Goal: Task Accomplishment & Management: Manage account settings

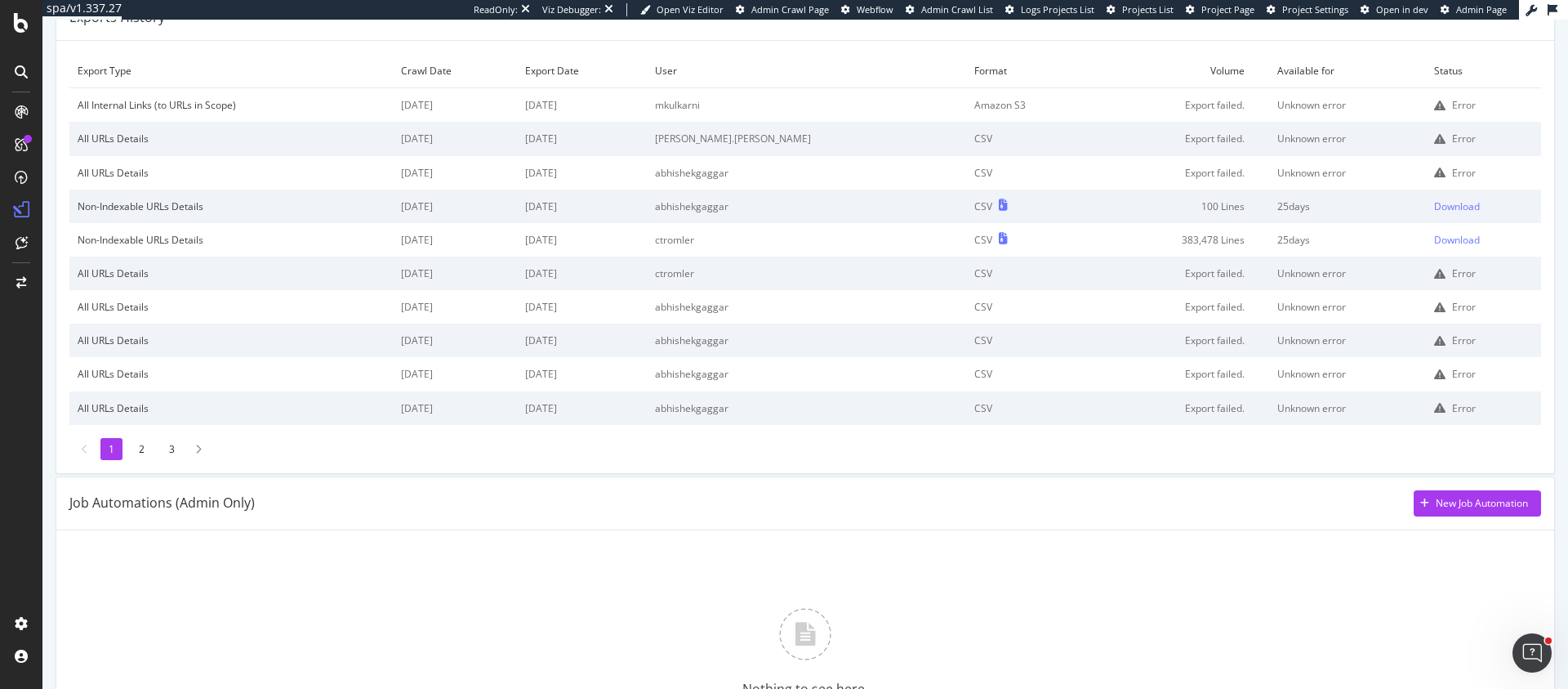
scroll to position [69, 0]
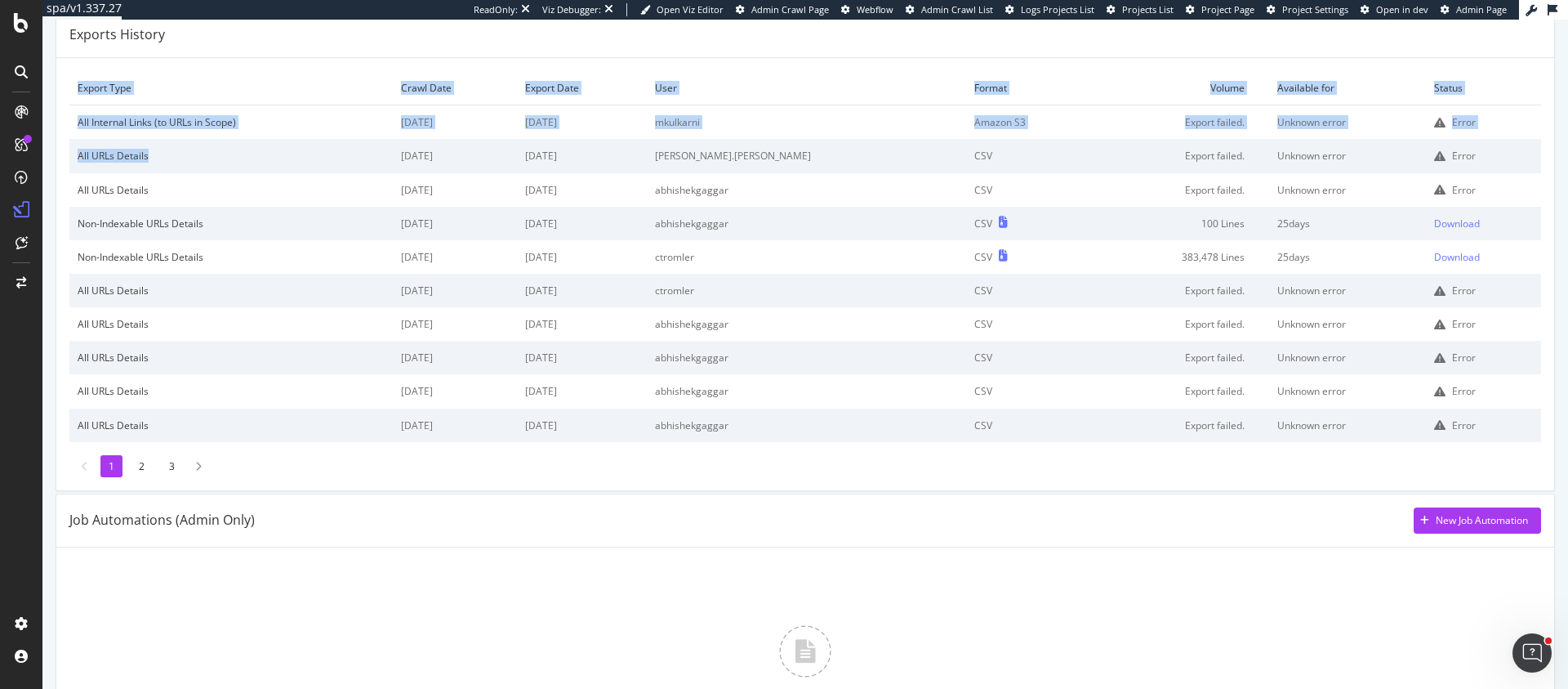
drag, startPoint x: 164, startPoint y: 150, endPoint x: 87, endPoint y: 166, distance: 78.6
click at [57, 155] on div "Export Type Crawl Date Export Date User Format Volume Available for Status All …" at bounding box center [804, 274] width 1498 height 433
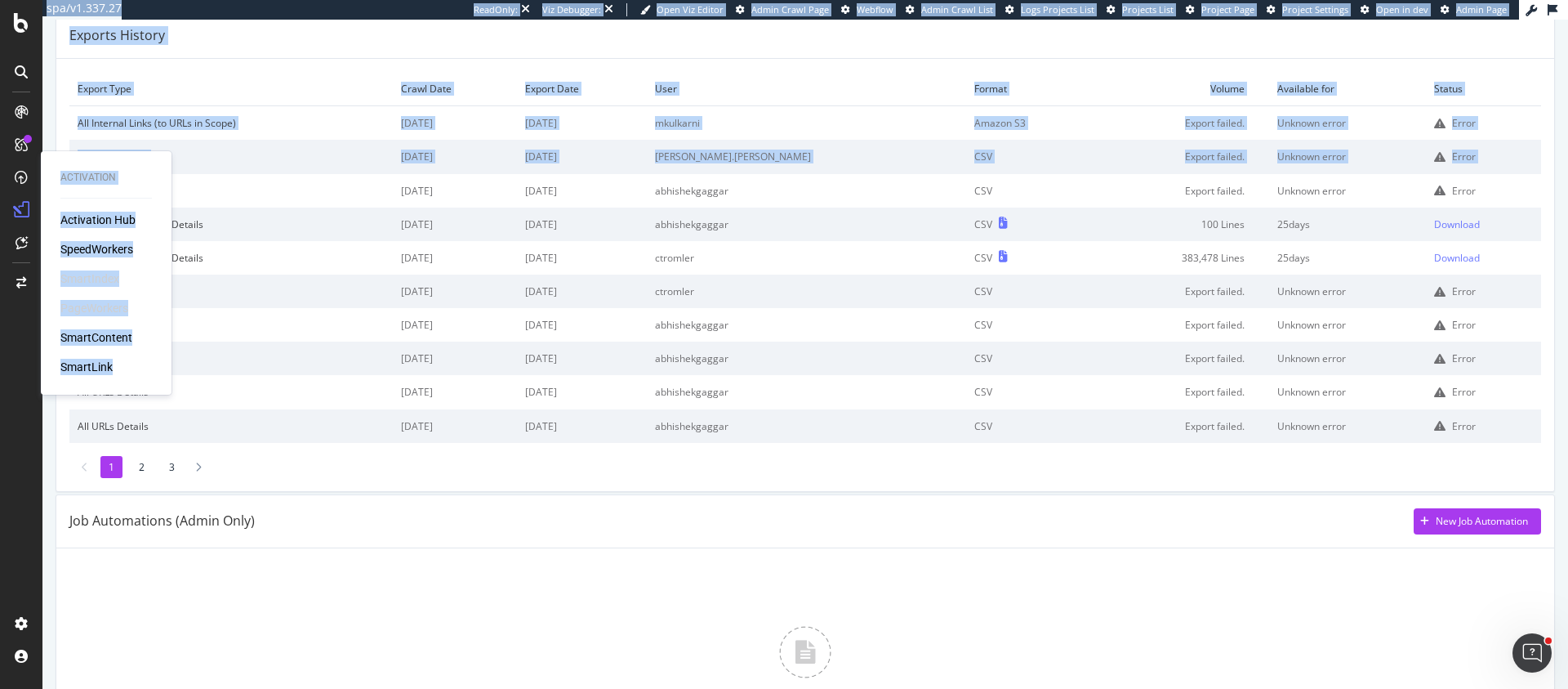
drag, startPoint x: 184, startPoint y: 193, endPoint x: 146, endPoint y: 169, distance: 44.9
click at [139, 170] on div "Activation Activation Hub SpeedWorkers SmartIndex PageWorkers SmartContent Smar…" at bounding box center [784, 344] width 1568 height 689
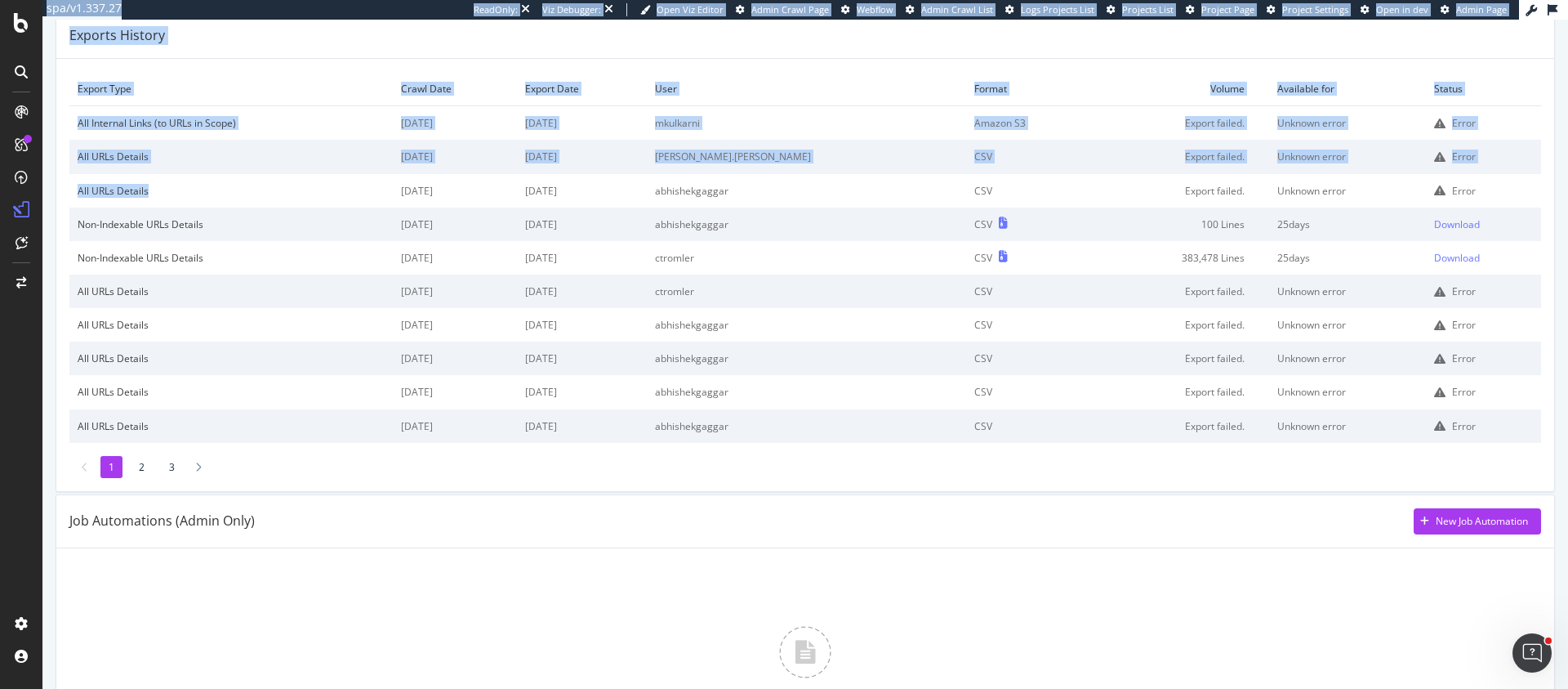
click at [218, 166] on td "All URLs Details" at bounding box center [230, 157] width 323 height 34
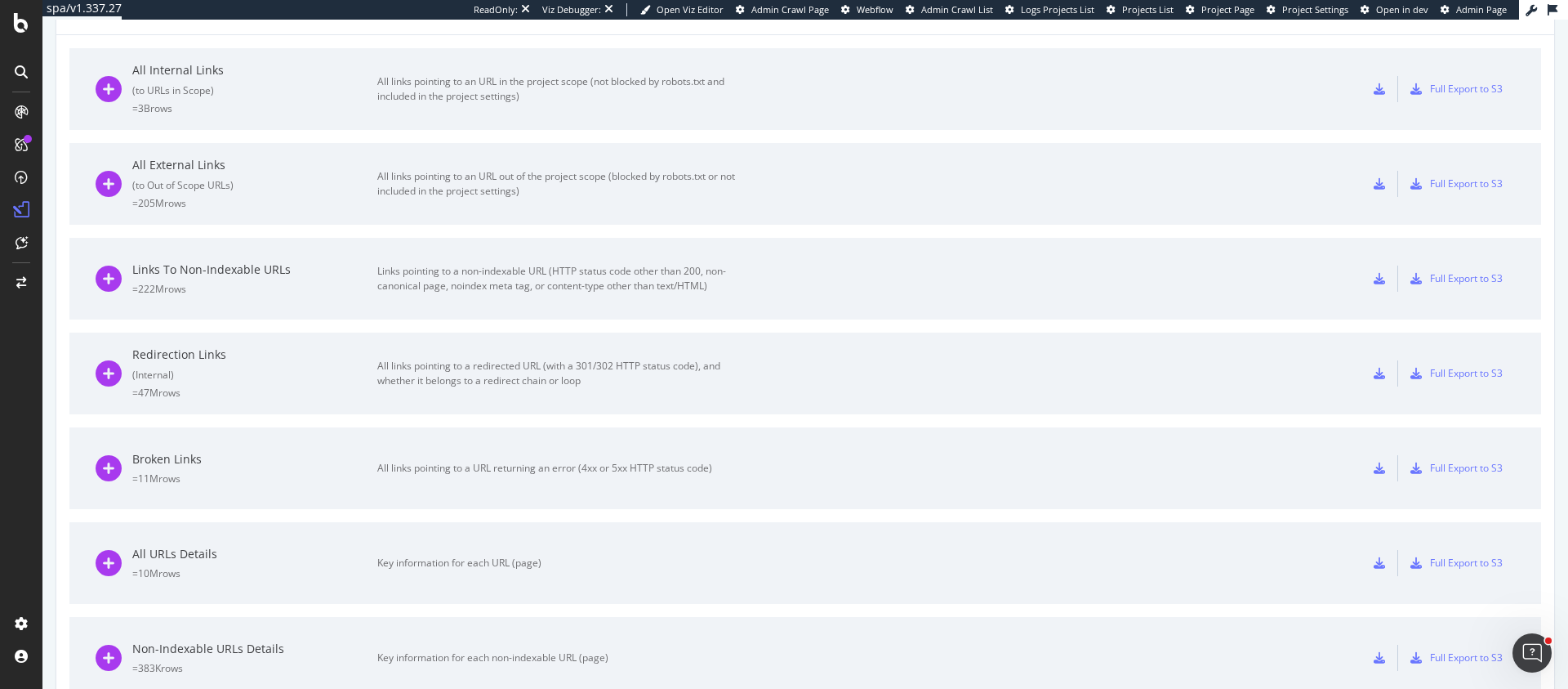
scroll to position [906, 0]
click at [344, 571] on div "= 10M rows" at bounding box center [255, 577] width 245 height 14
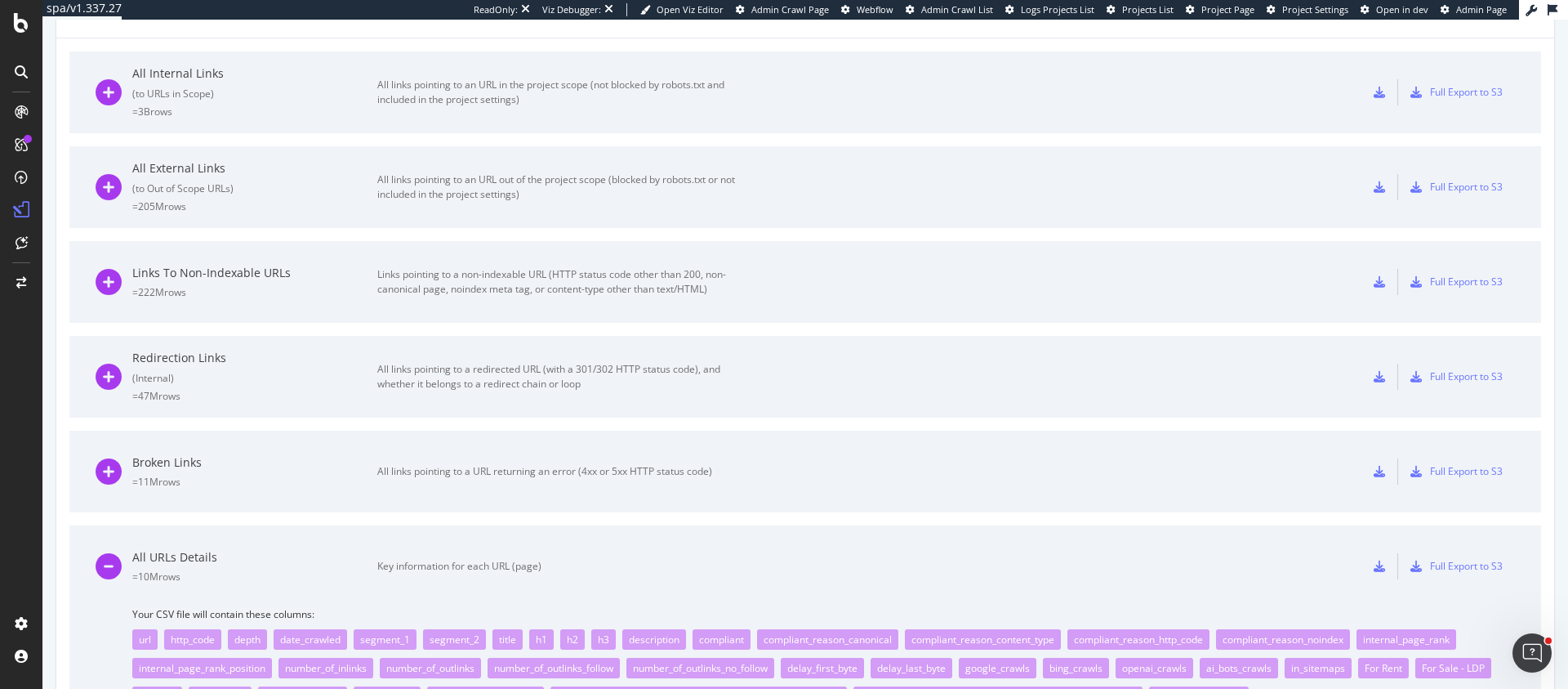
click at [344, 571] on div "= 10M rows" at bounding box center [255, 577] width 245 height 14
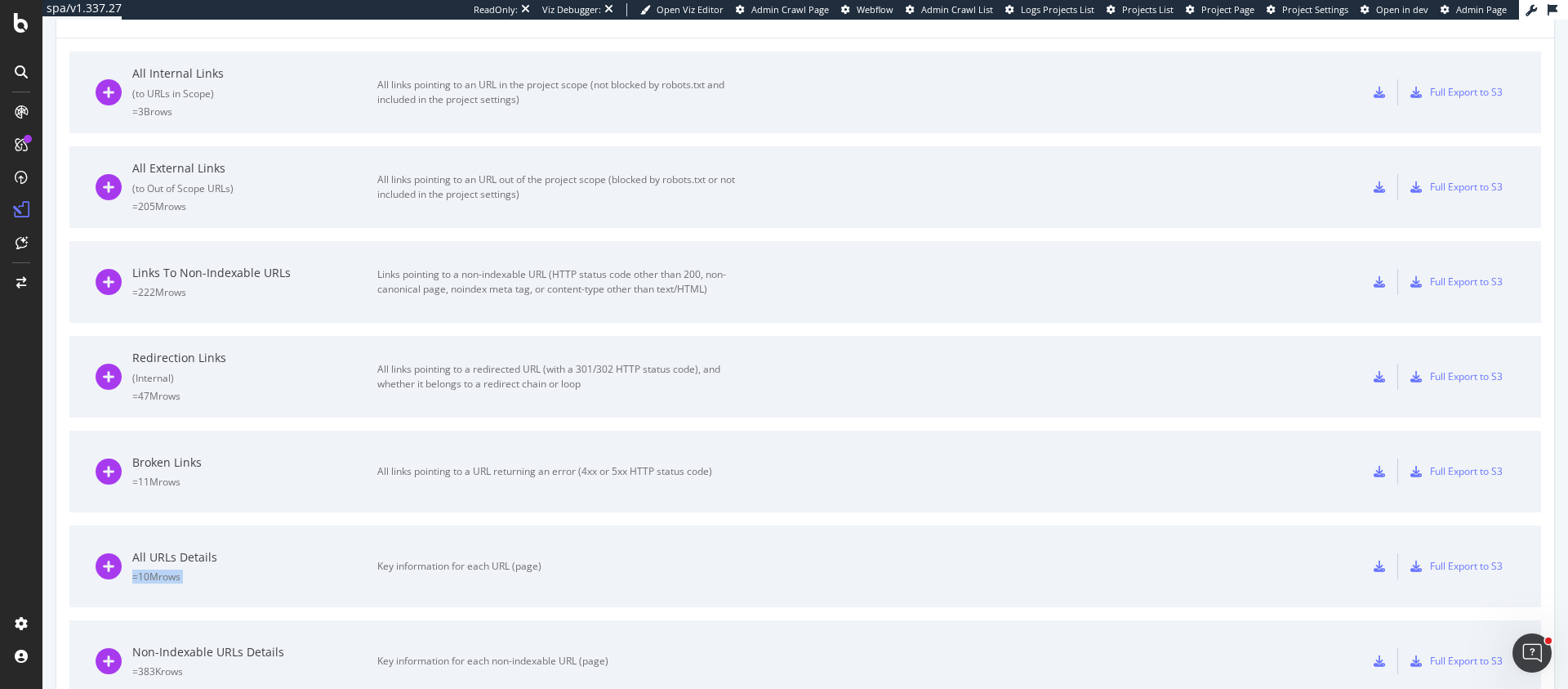
click at [344, 571] on div "= 10M rows" at bounding box center [255, 577] width 245 height 14
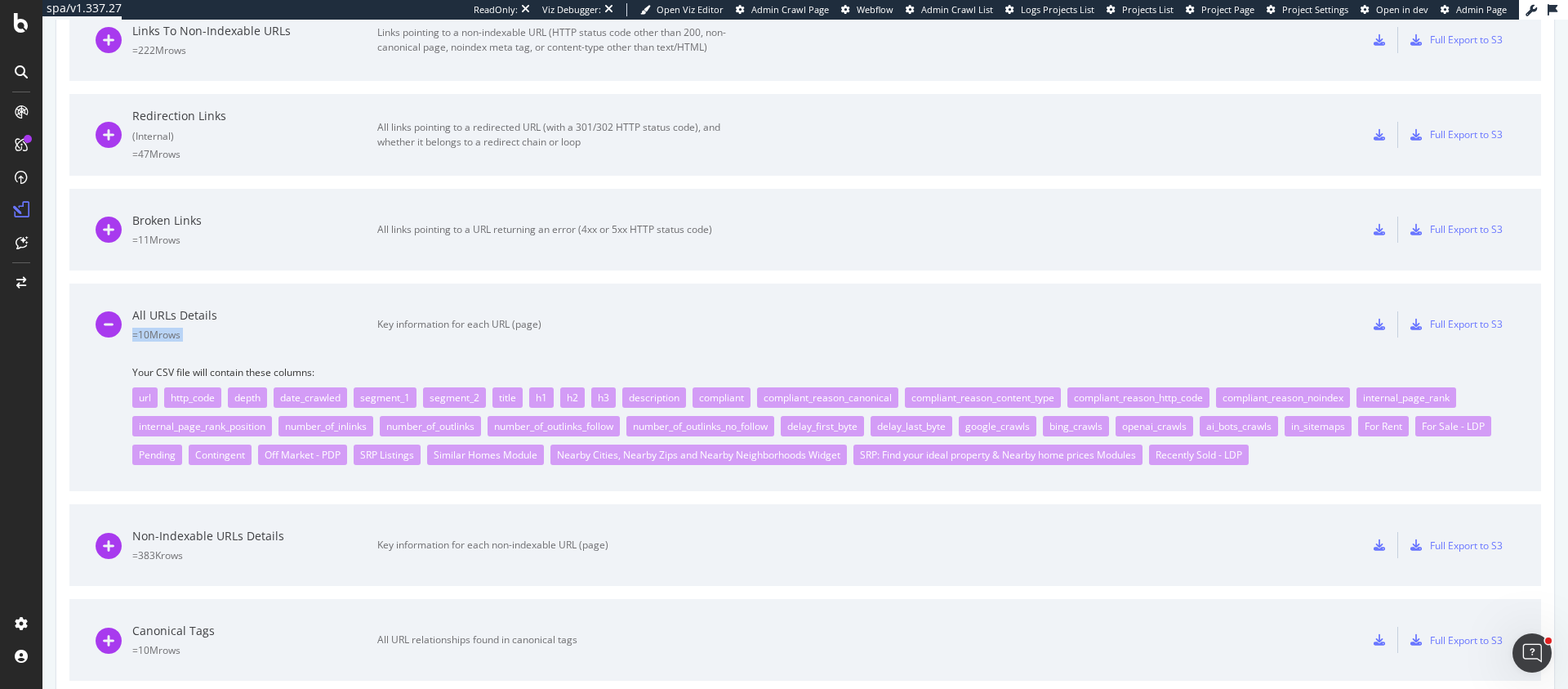
scroll to position [1246, 0]
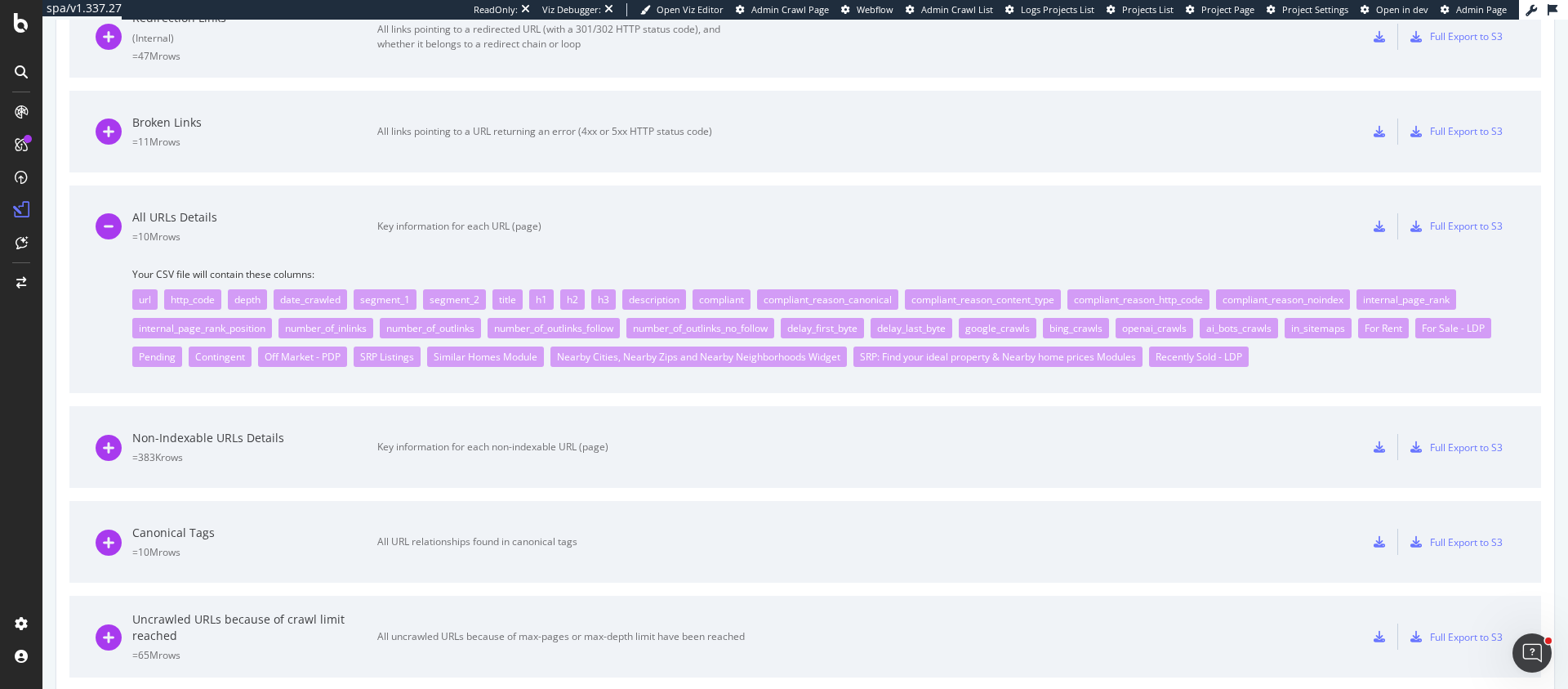
click at [780, 223] on div "All URLs Details = 10M rows Key information for each URL (page) Full Export to …" at bounding box center [804, 226] width 1419 height 82
click at [109, 223] on icon at bounding box center [108, 226] width 26 height 26
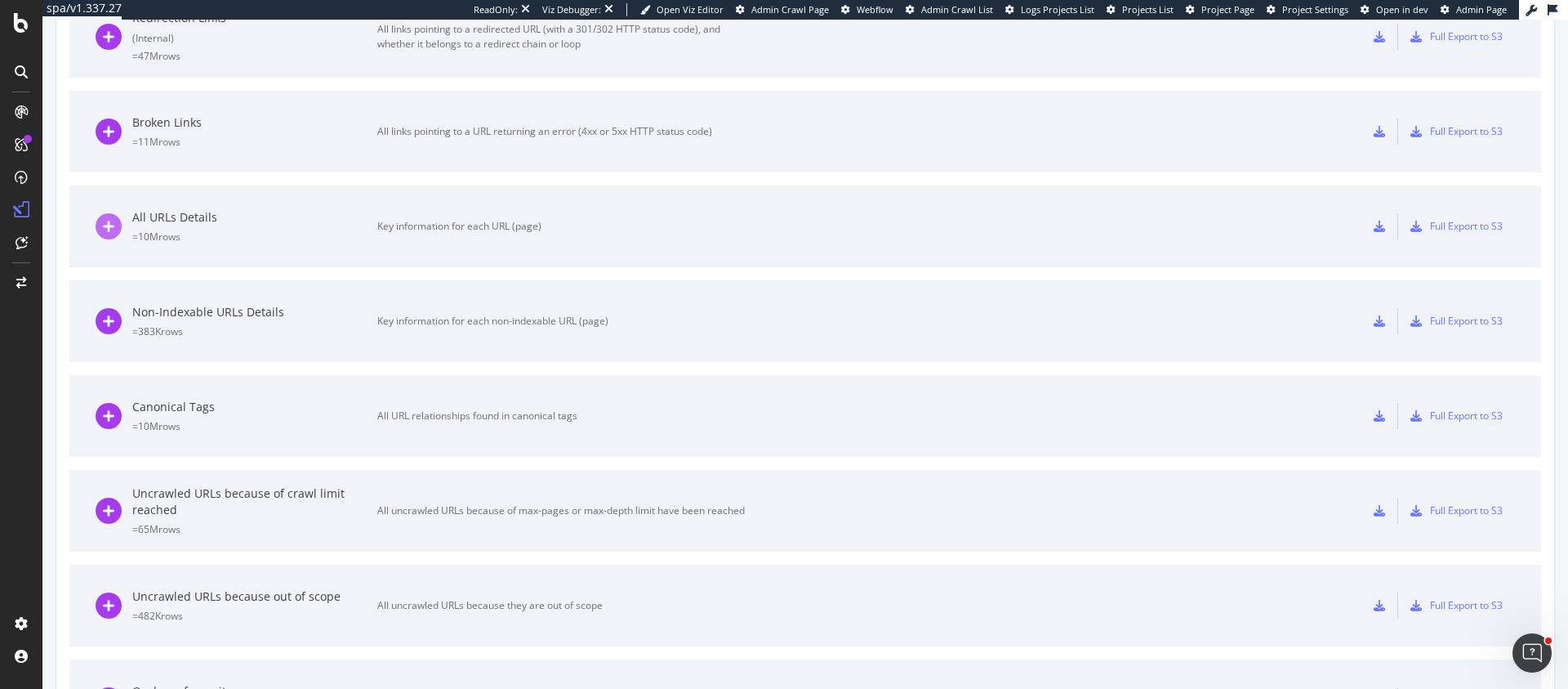
click at [109, 223] on icon at bounding box center [108, 226] width 26 height 26
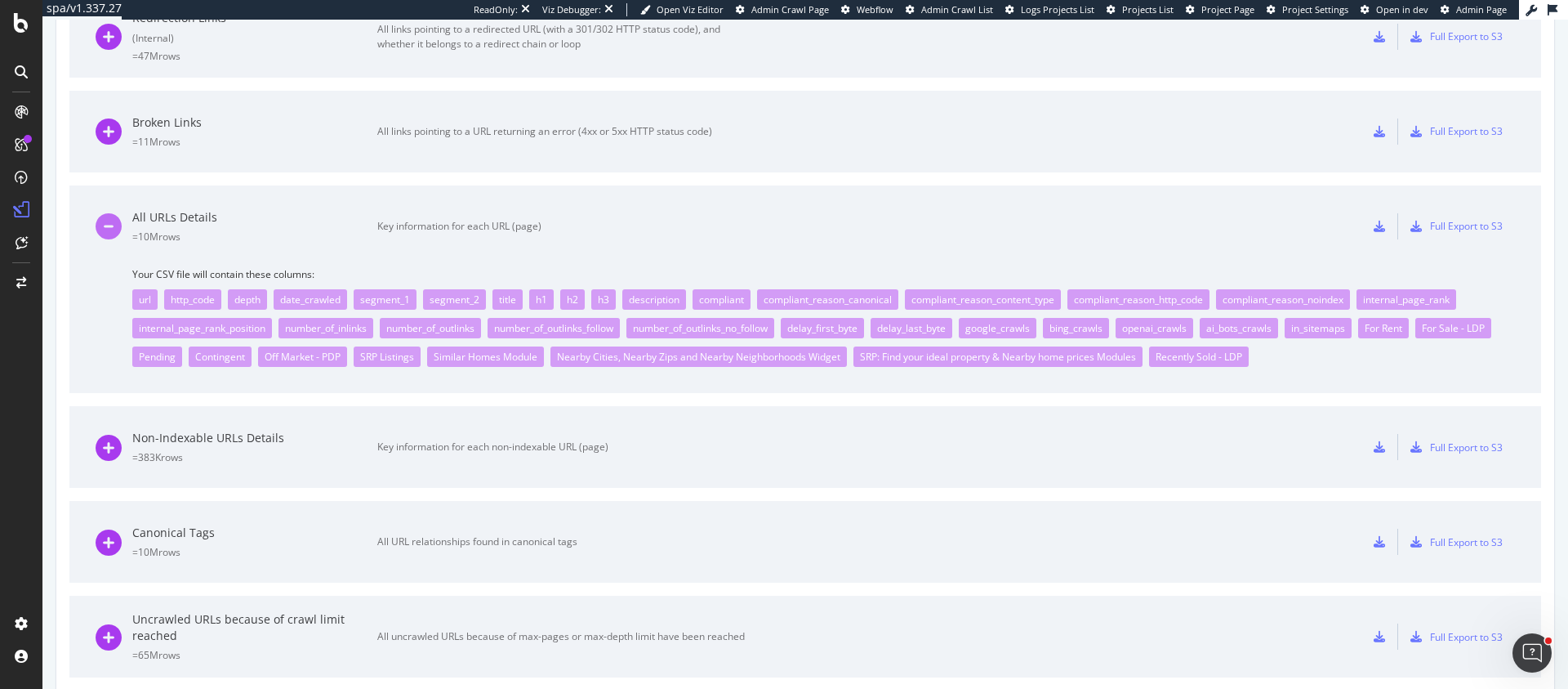
click at [109, 223] on icon at bounding box center [108, 226] width 26 height 26
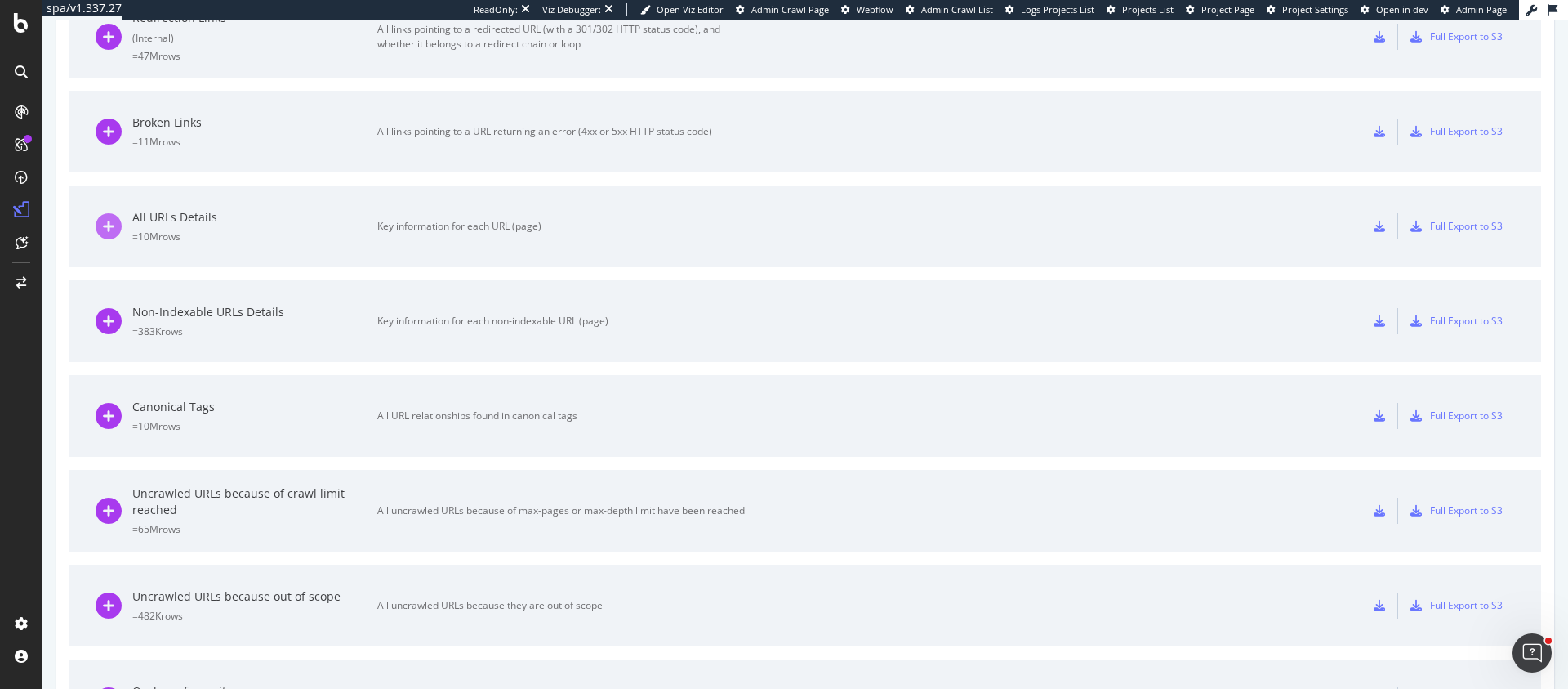
click at [107, 223] on icon at bounding box center [108, 226] width 26 height 26
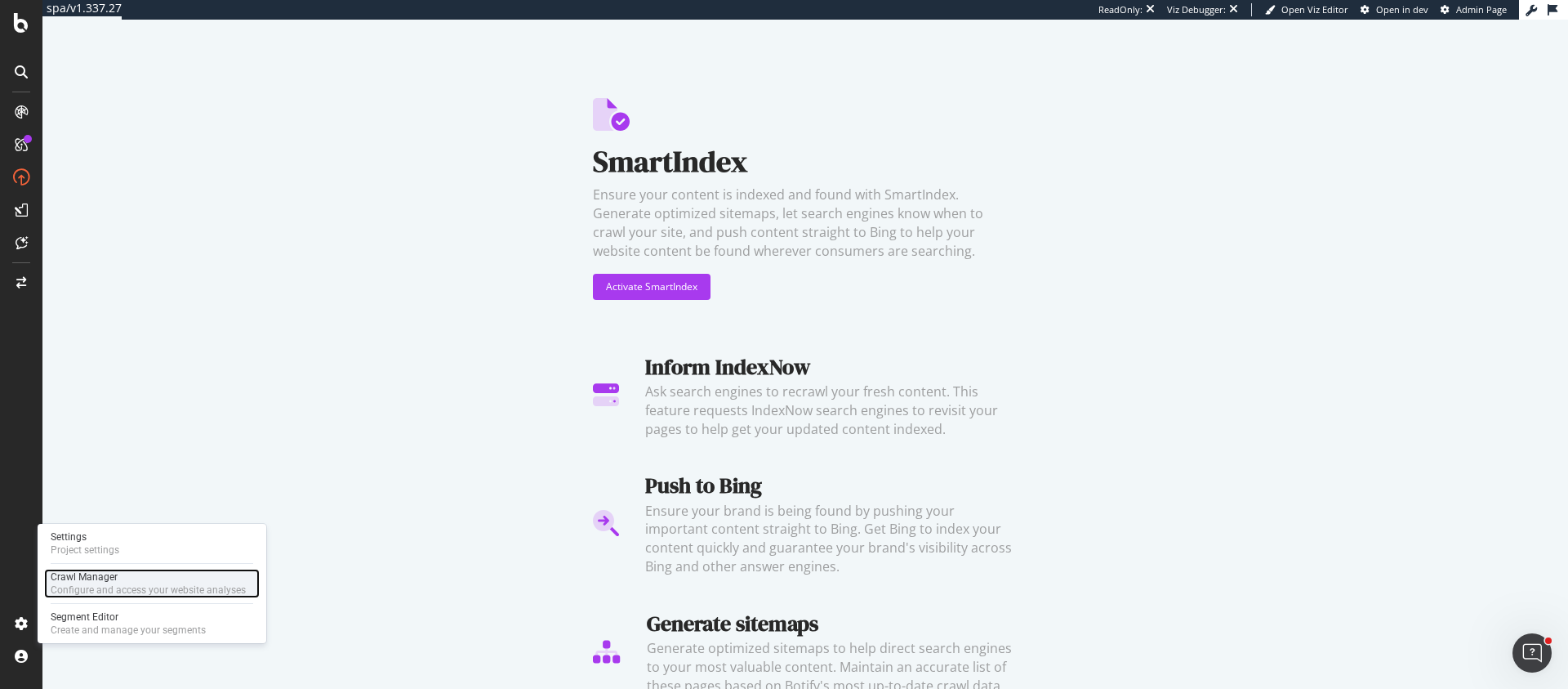
click at [174, 575] on div "Crawl Manager" at bounding box center [148, 577] width 195 height 13
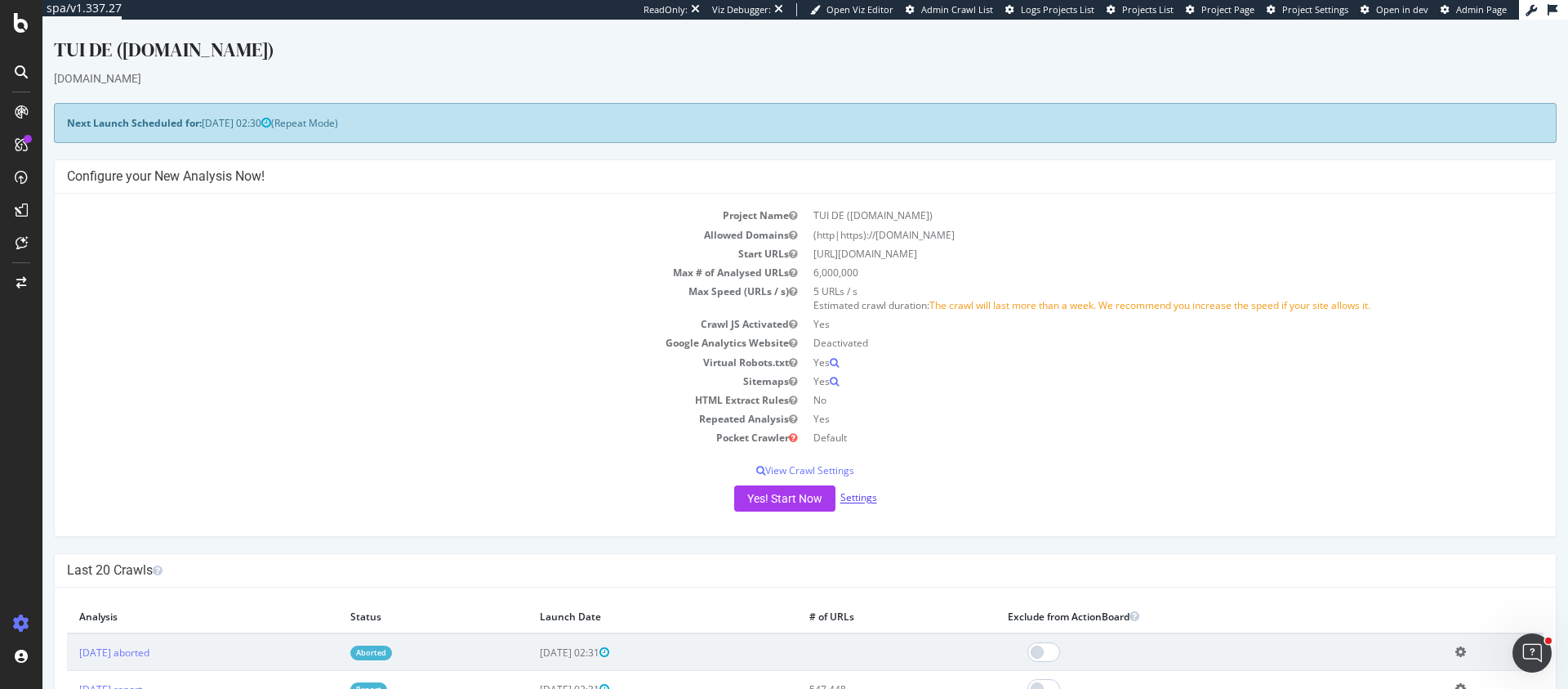
click at [869, 493] on link "Settings" at bounding box center [858, 499] width 36 height 14
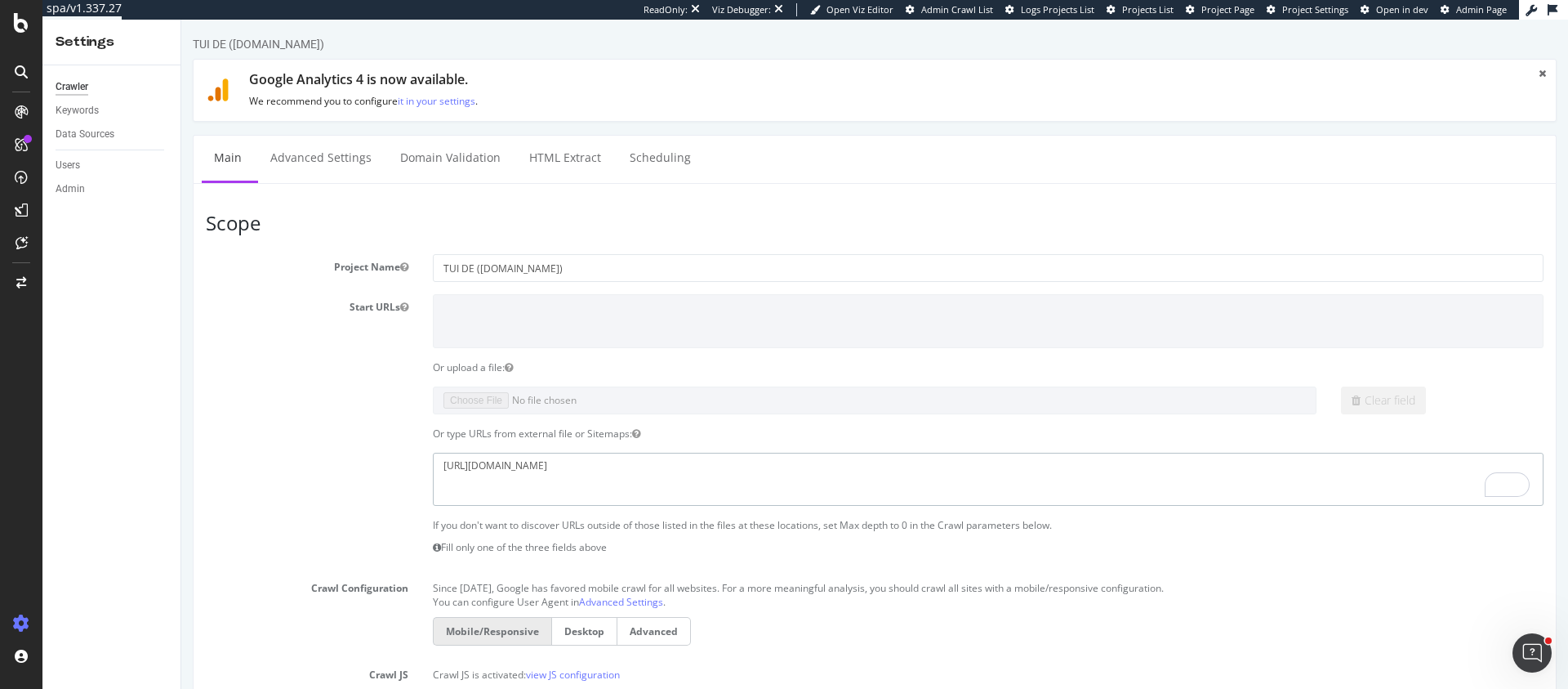
drag, startPoint x: 865, startPoint y: 492, endPoint x: 401, endPoint y: 463, distance: 464.9
click at [401, 463] on div "[URL][DOMAIN_NAME]" at bounding box center [875, 479] width 1362 height 53
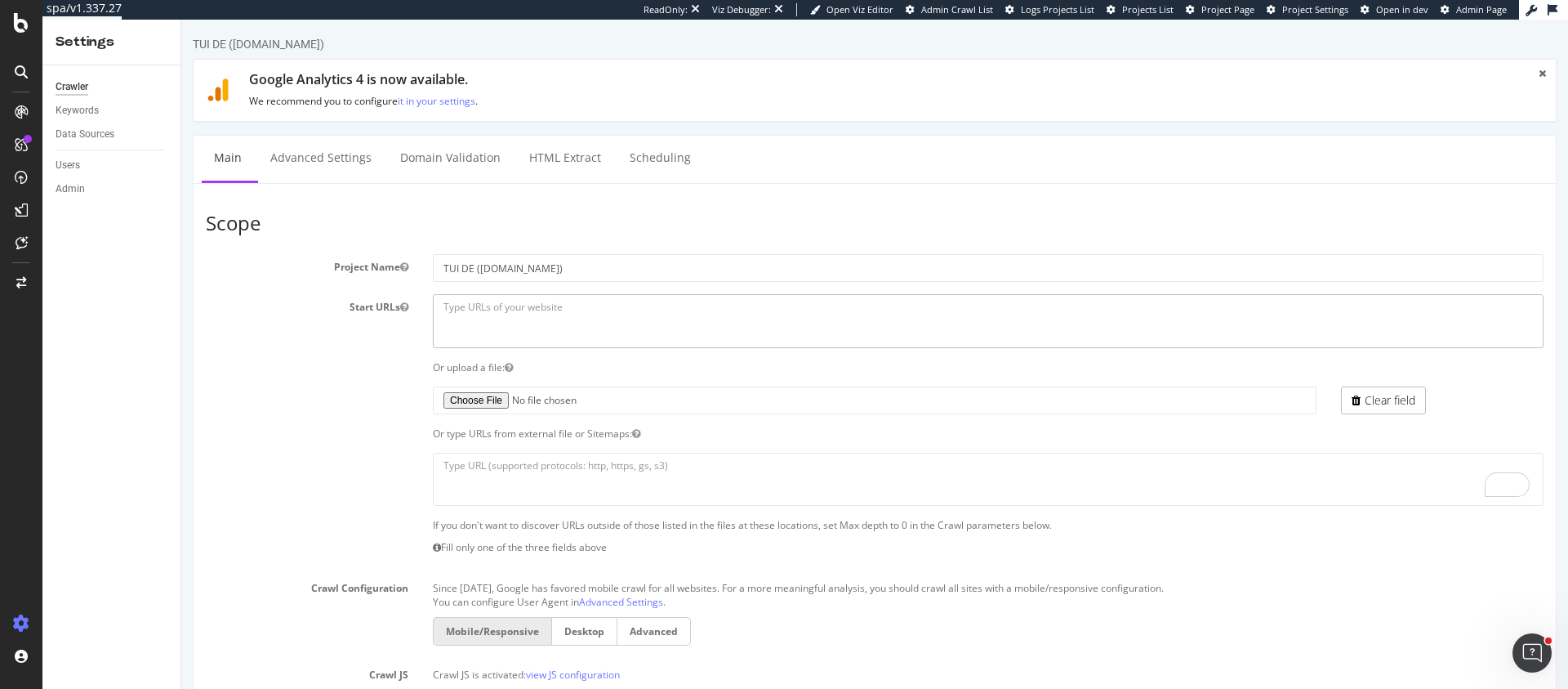
click at [706, 305] on textarea at bounding box center [988, 320] width 1111 height 53
paste textarea "[URL][DOMAIN_NAME]"
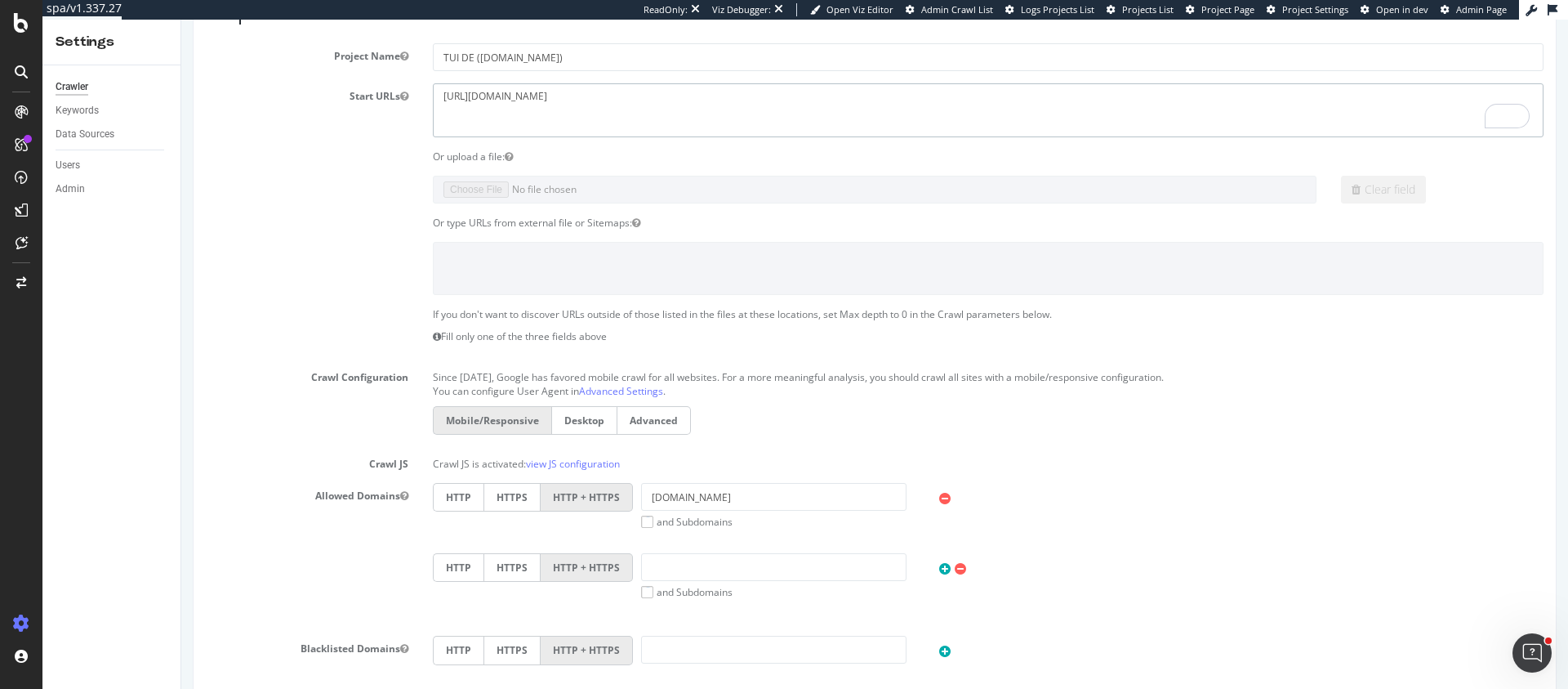
scroll to position [750, 0]
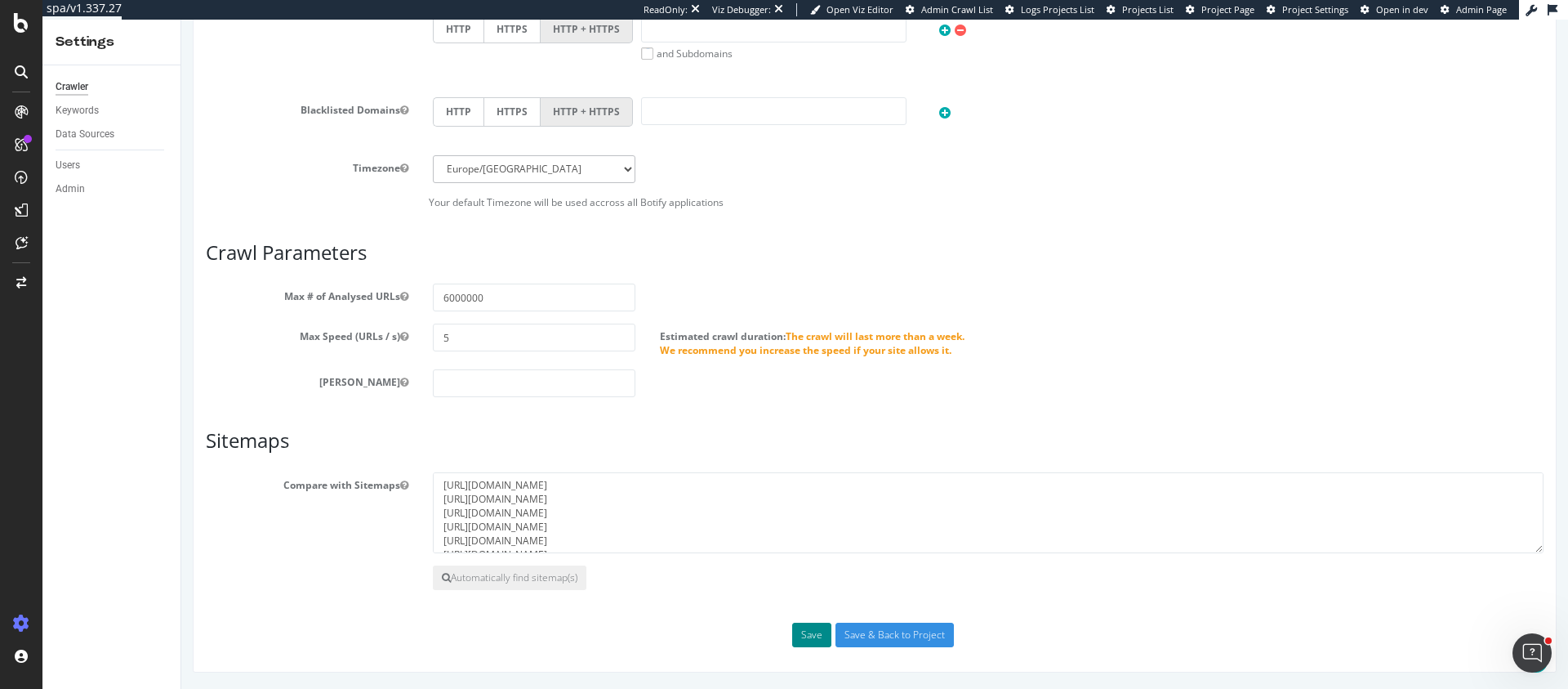
type textarea "[URL][DOMAIN_NAME]"
click at [816, 634] on button "Save" at bounding box center [812, 635] width 39 height 25
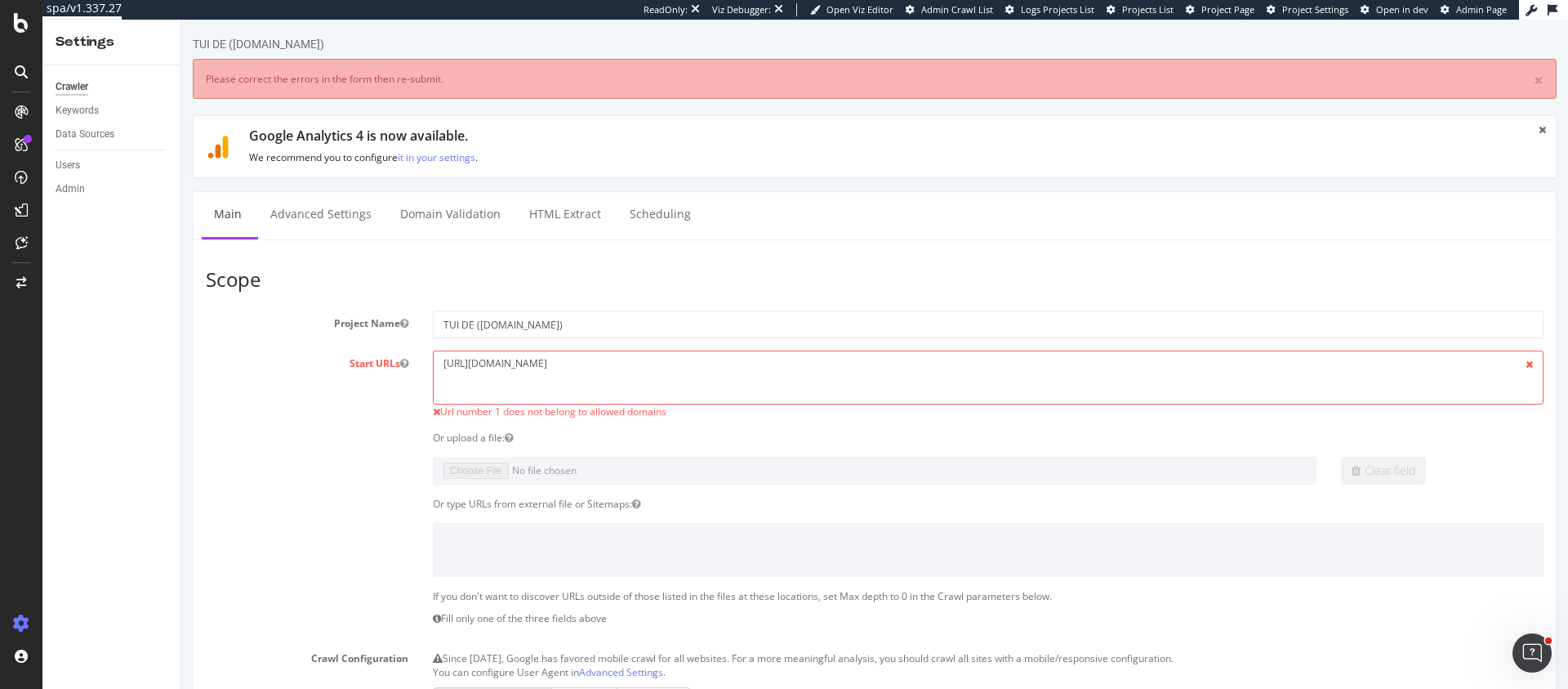
scroll to position [0, 0]
click at [610, 369] on textarea "[URL][DOMAIN_NAME]" at bounding box center [988, 377] width 1111 height 53
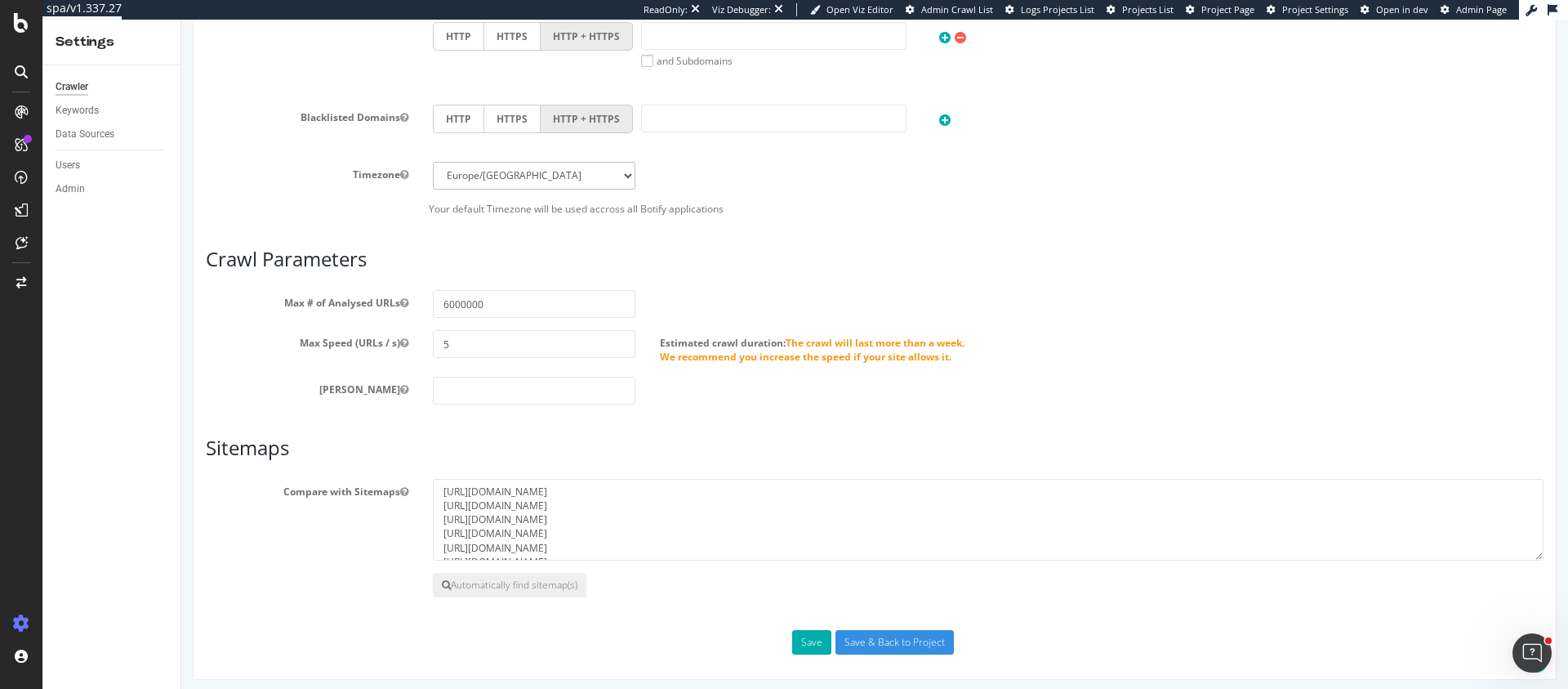
scroll to position [821, 0]
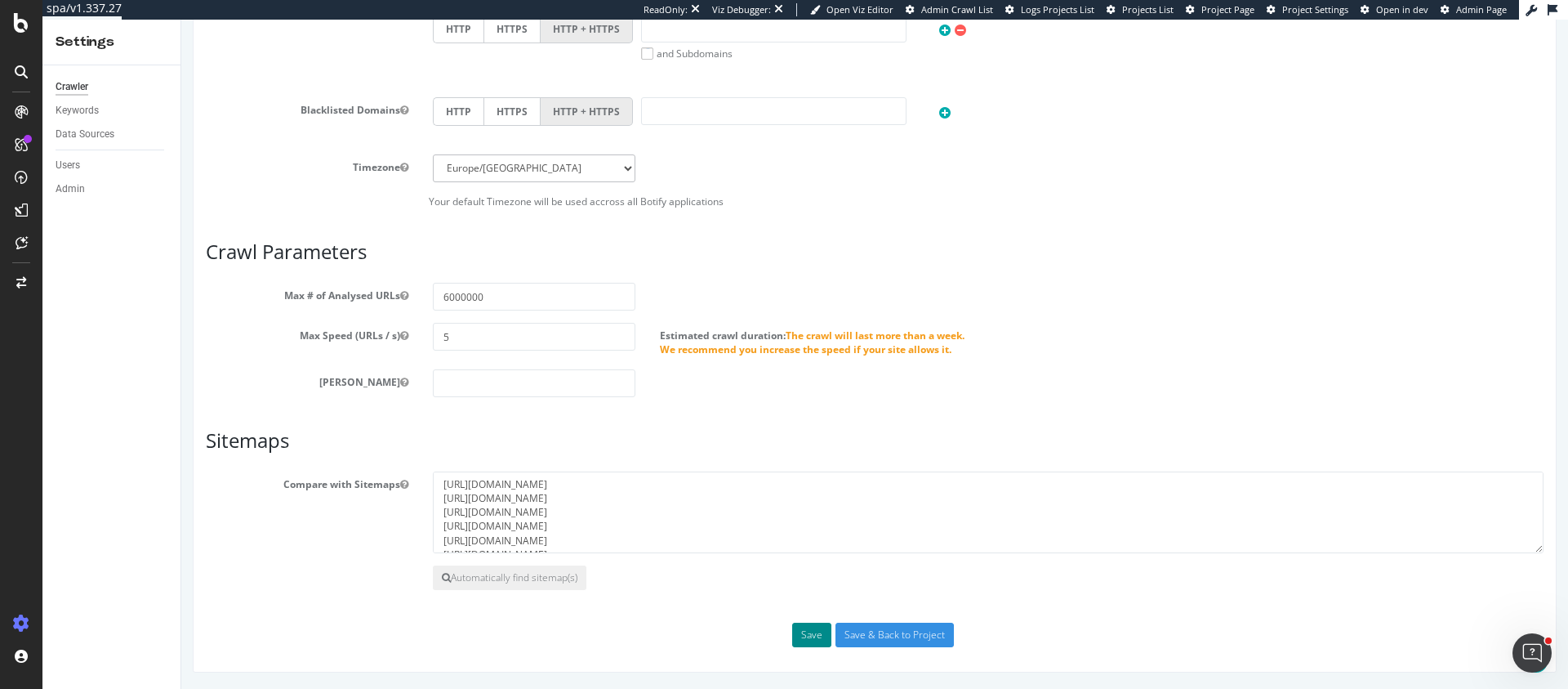
click at [813, 635] on button "Save" at bounding box center [812, 635] width 39 height 25
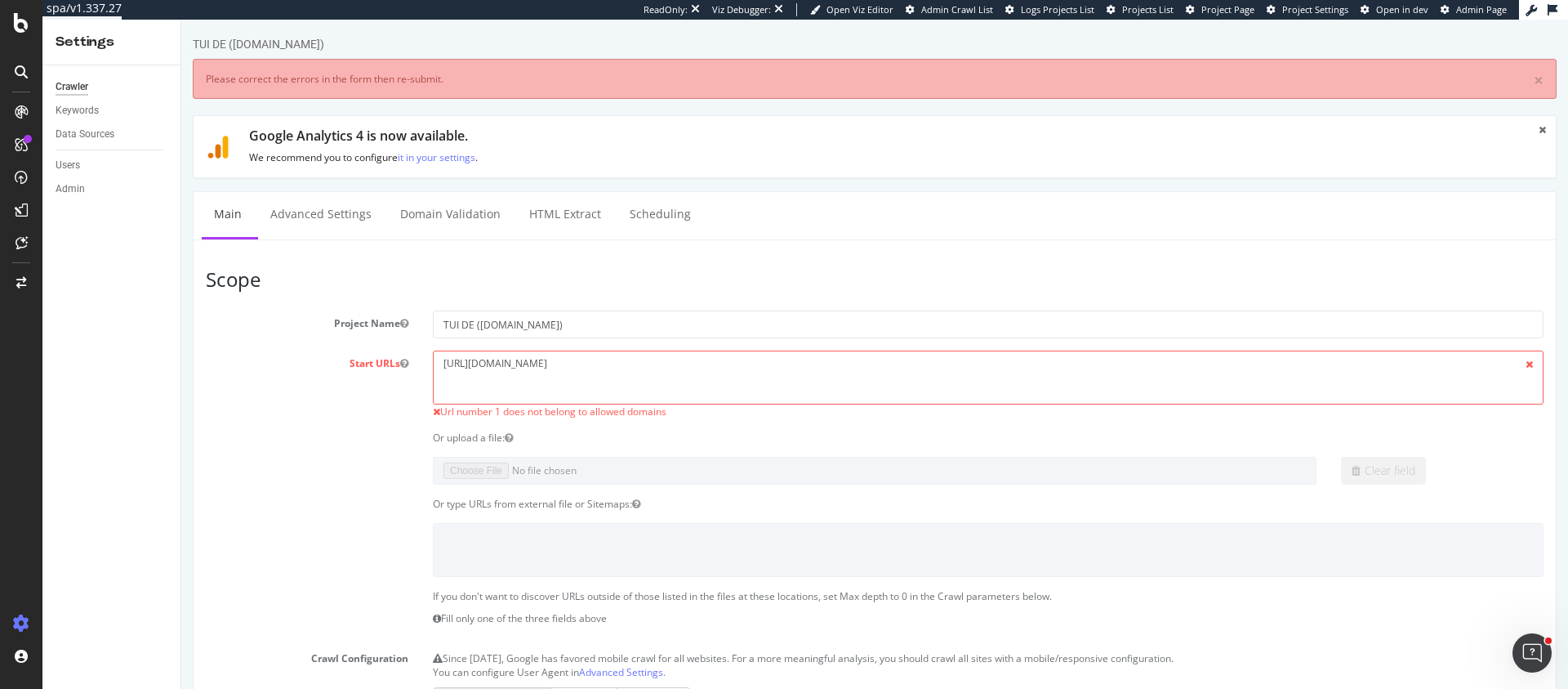
scroll to position [0, 0]
click at [803, 373] on textarea "[URL][DOMAIN_NAME]" at bounding box center [988, 377] width 1111 height 53
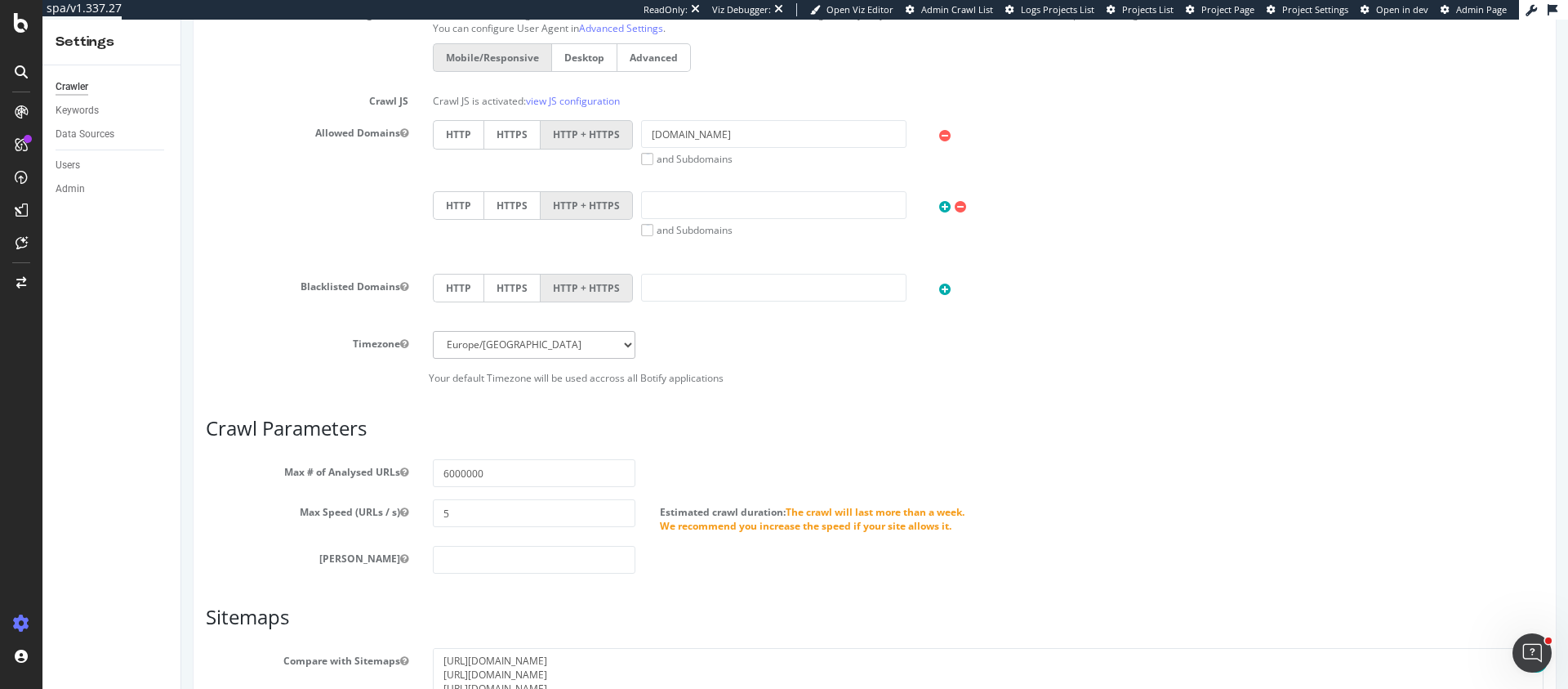
scroll to position [821, 0]
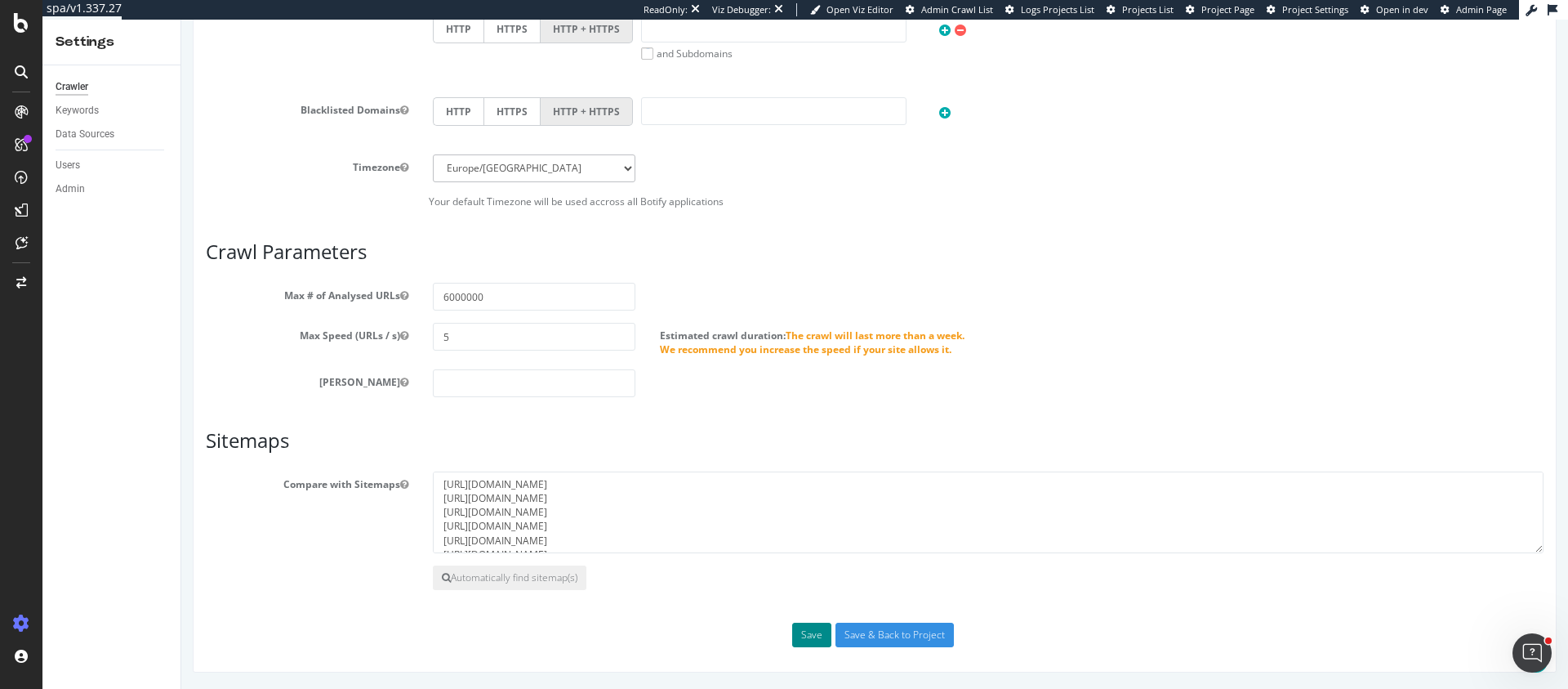
click at [813, 634] on button "Save" at bounding box center [812, 635] width 39 height 25
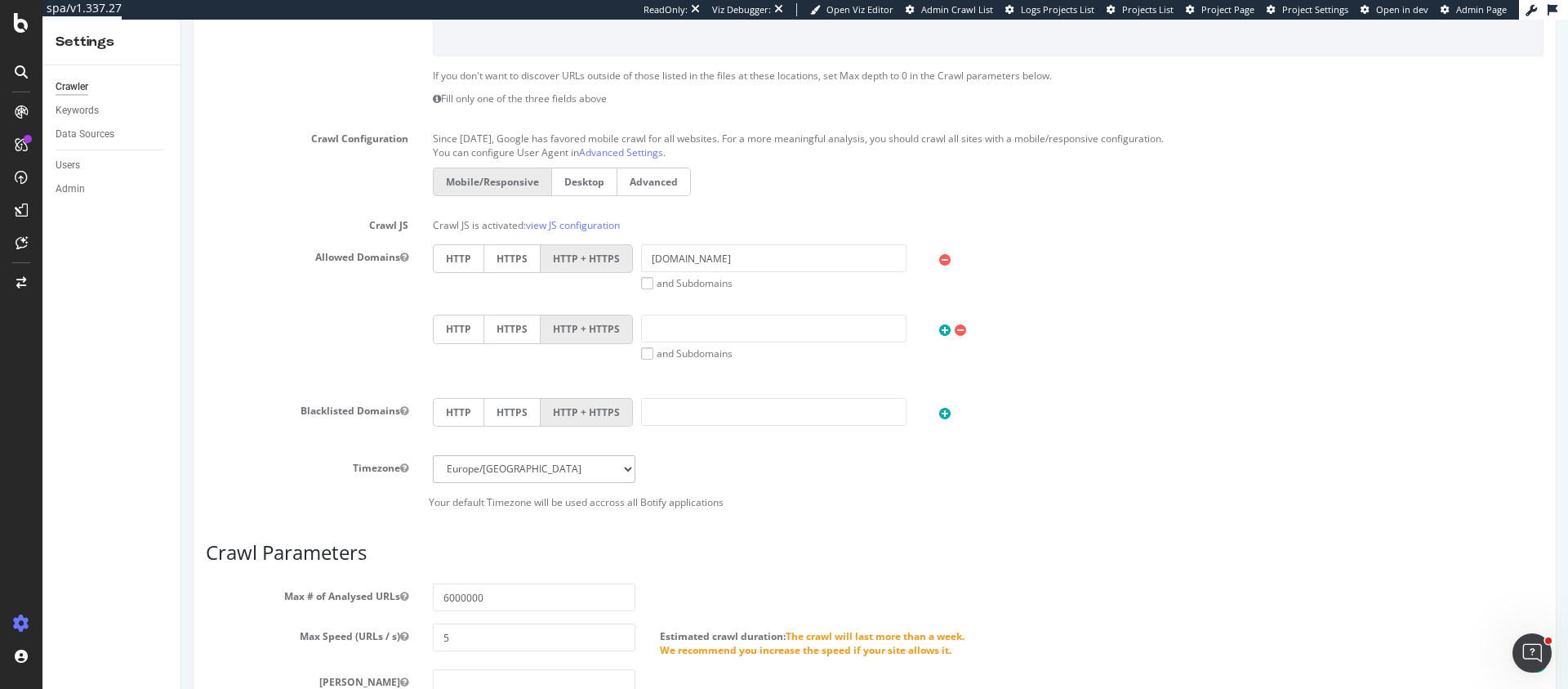
scroll to position [637, 0]
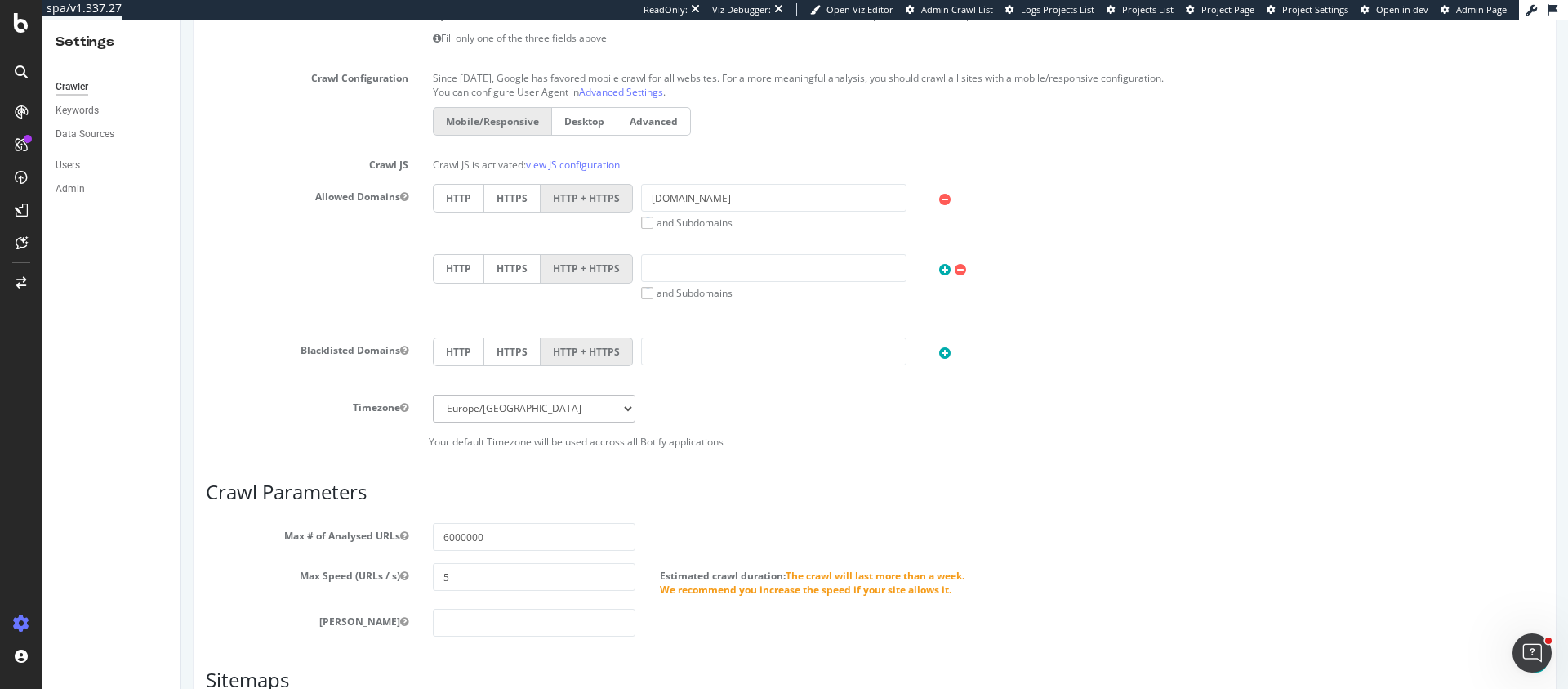
click at [649, 223] on label "and Subdomains" at bounding box center [687, 223] width 92 height 14
click at [182, 20] on input "and Subdomains" at bounding box center [182, 20] width 0 height 0
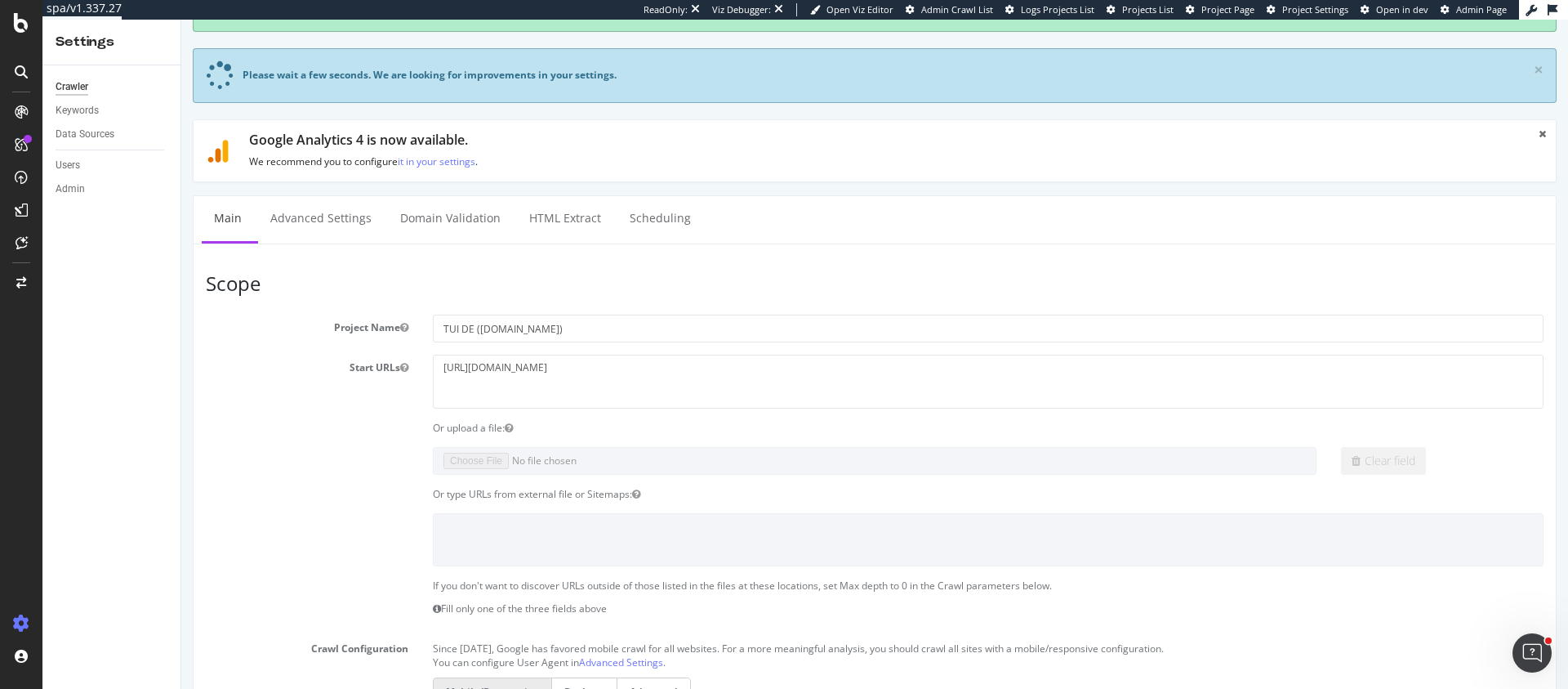
scroll to position [0, 0]
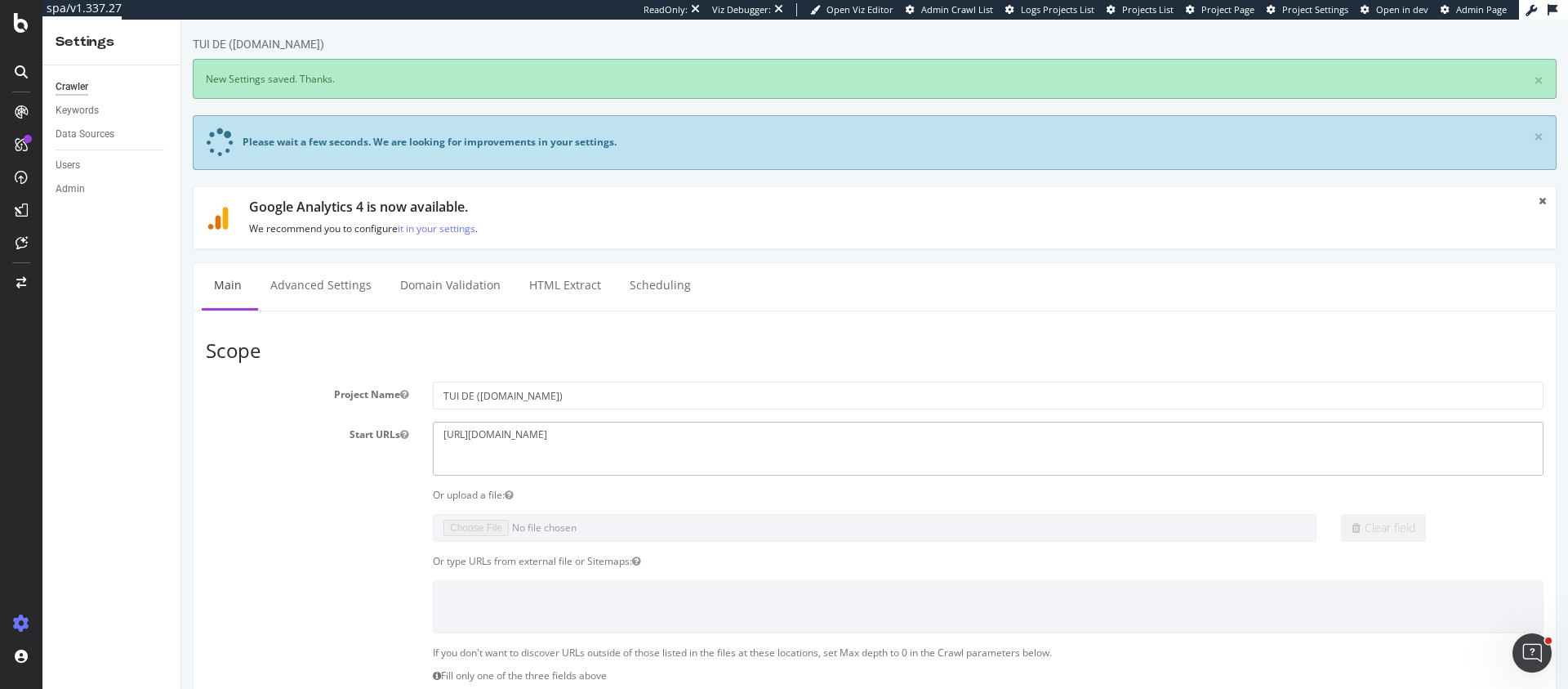
click at [569, 429] on textarea "[URL][DOMAIN_NAME]" at bounding box center [988, 449] width 1111 height 53
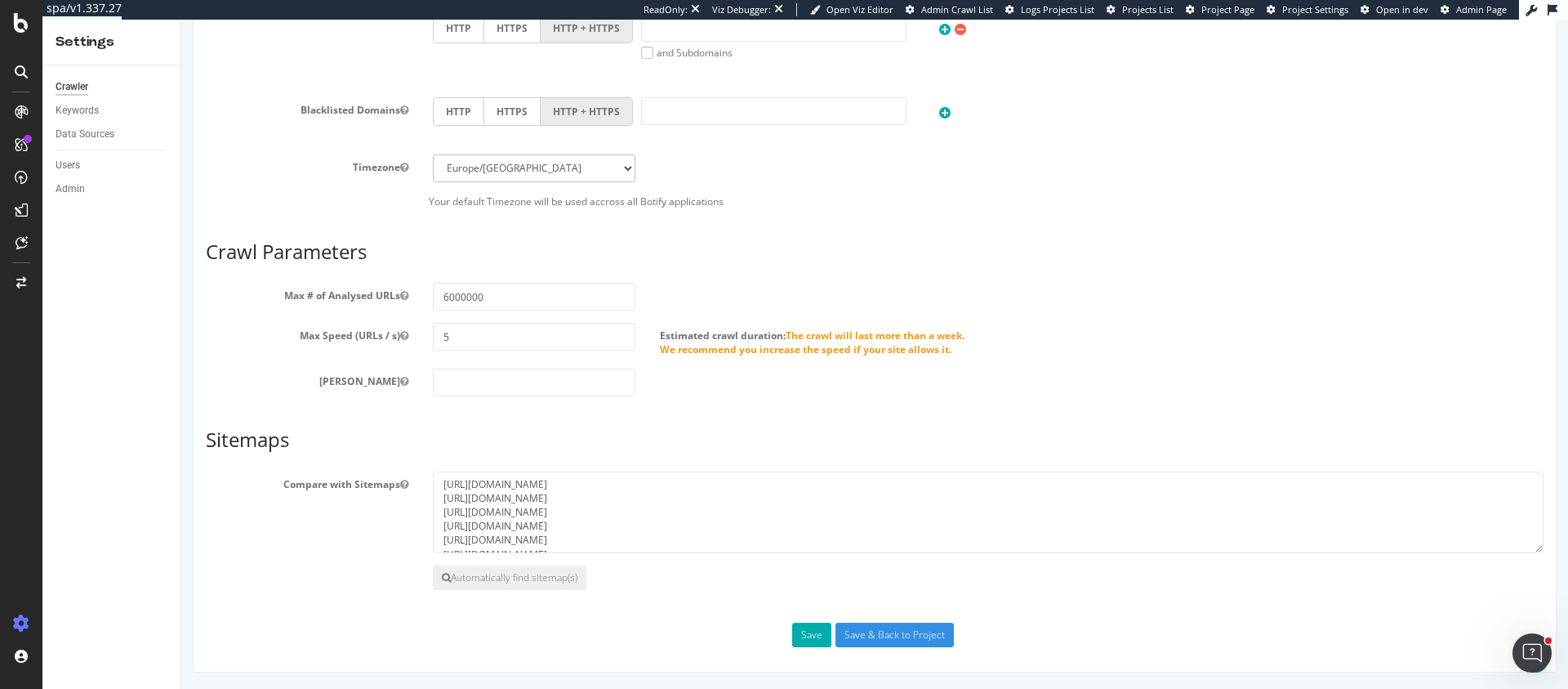
scroll to position [949, 0]
type textarea "[URL][DOMAIN_NAME]"
click at [814, 639] on button "Save" at bounding box center [812, 635] width 39 height 25
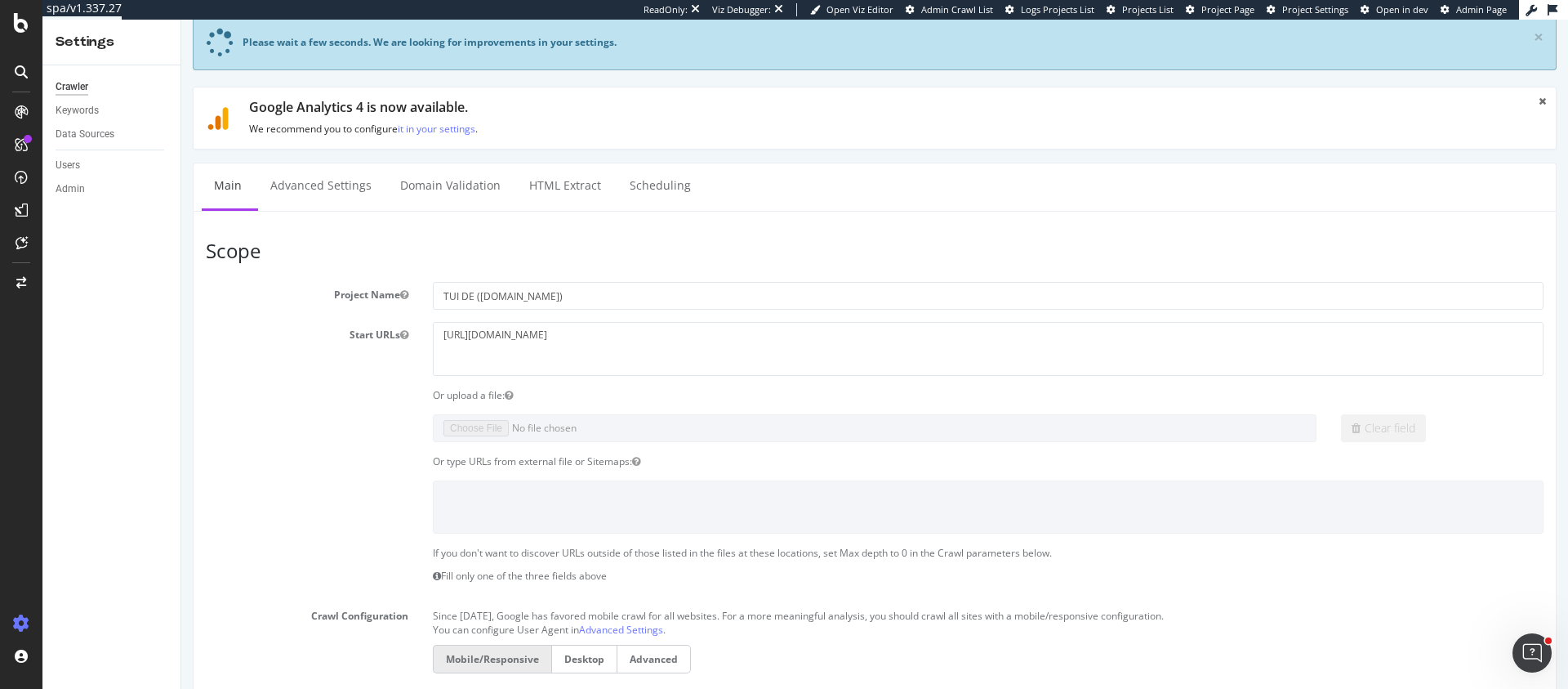
scroll to position [103, 0]
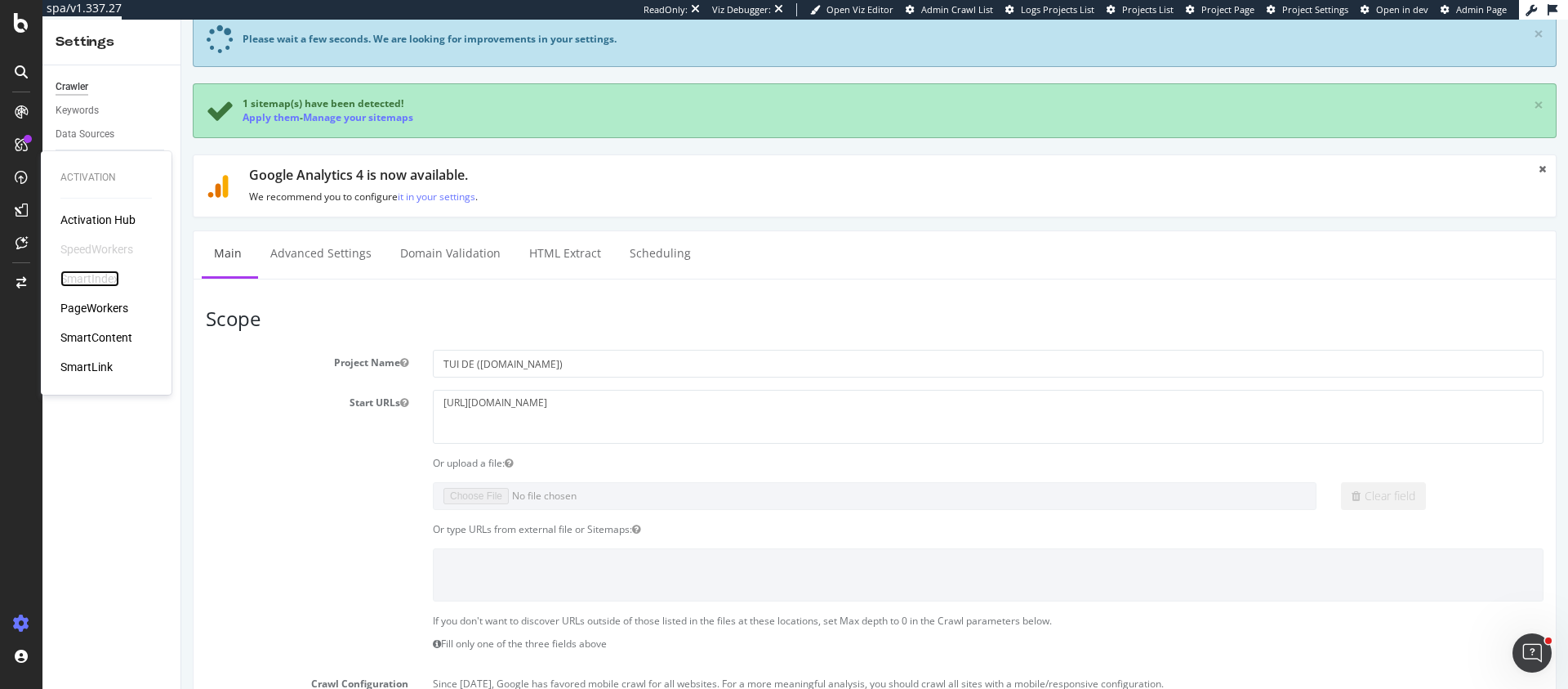
click at [96, 279] on div "SmartIndex" at bounding box center [90, 279] width 59 height 16
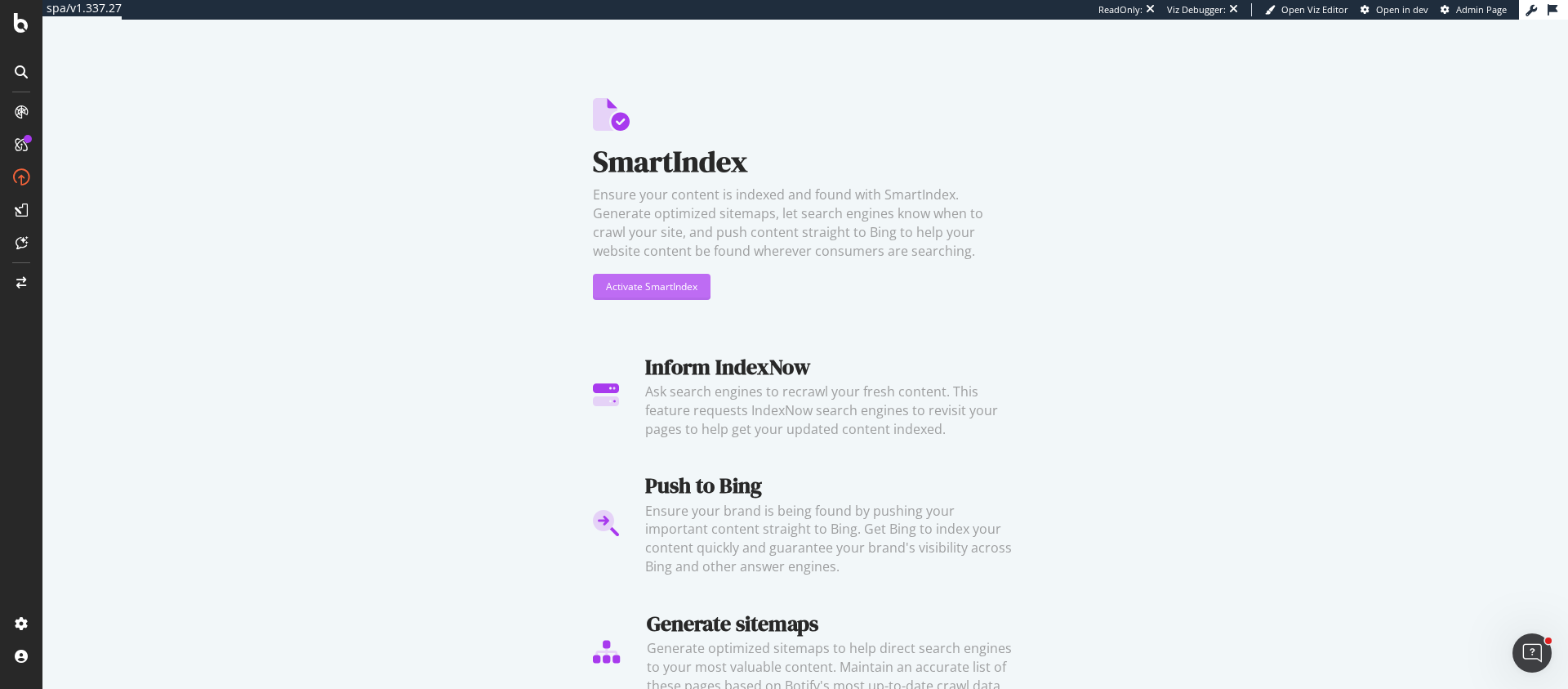
click at [681, 284] on div "Activate SmartIndex" at bounding box center [651, 287] width 92 height 14
